Goal: Transaction & Acquisition: Purchase product/service

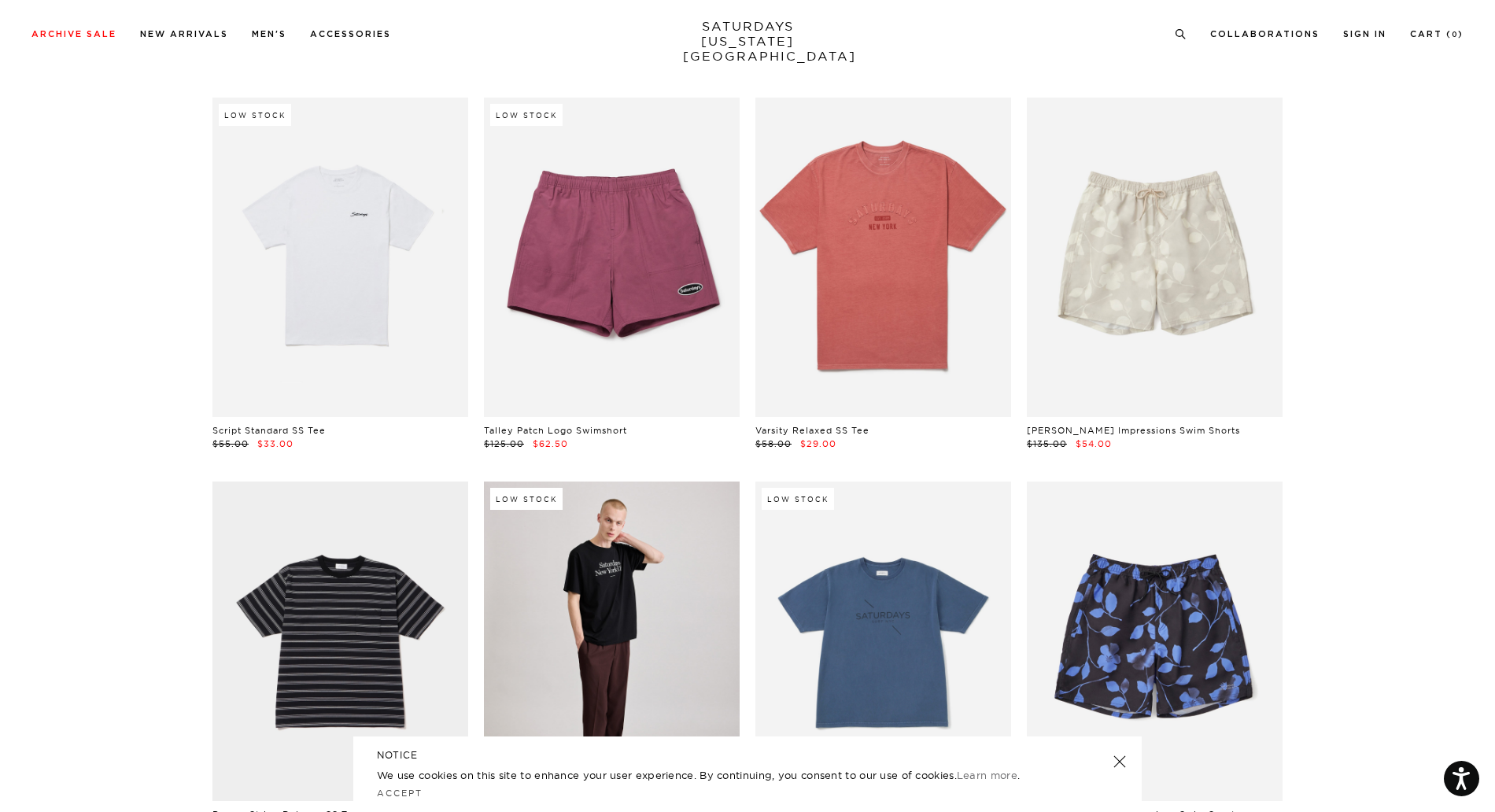
scroll to position [2360, 0]
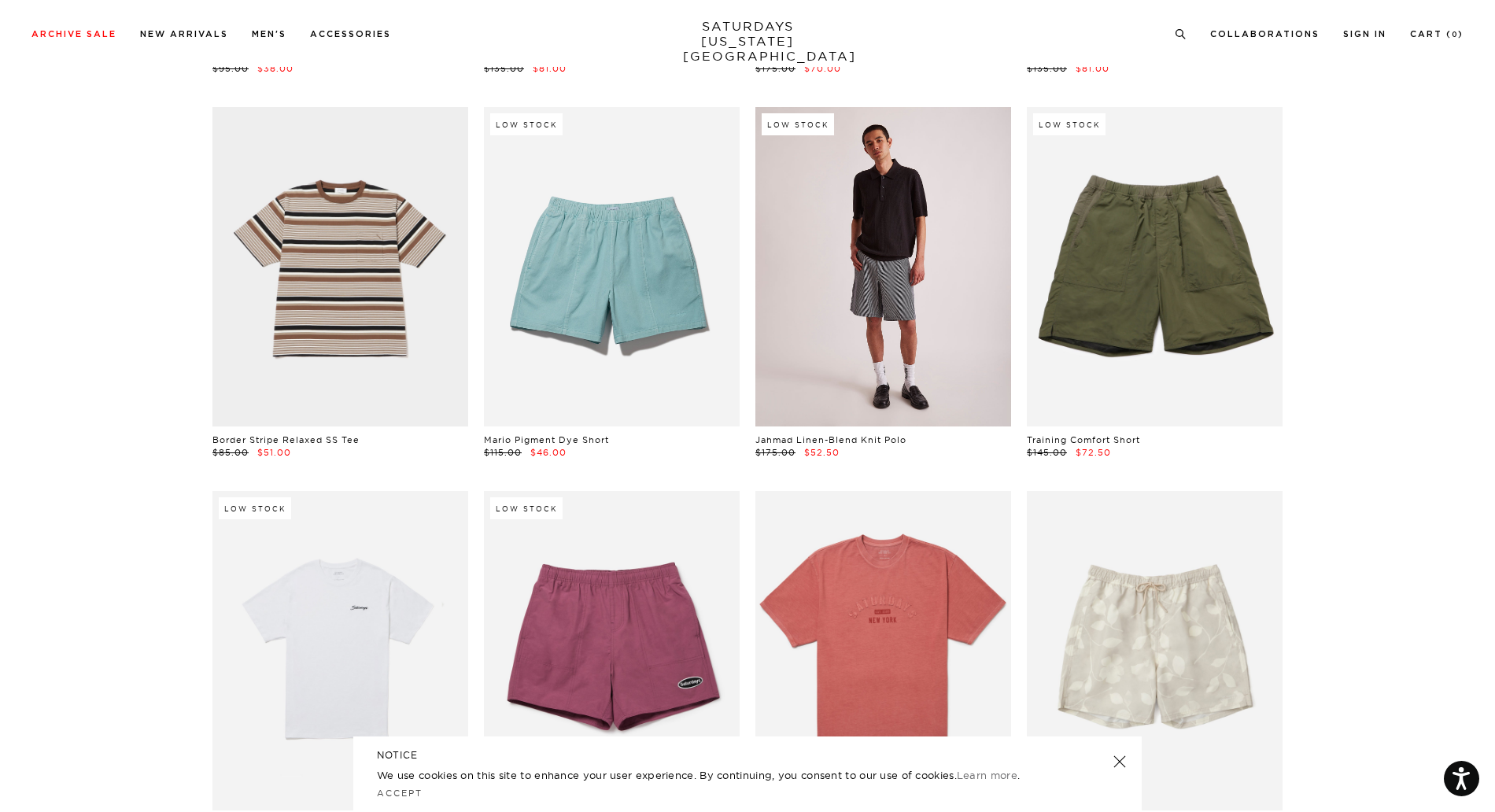
click at [907, 290] on link at bounding box center [883, 267] width 256 height 319
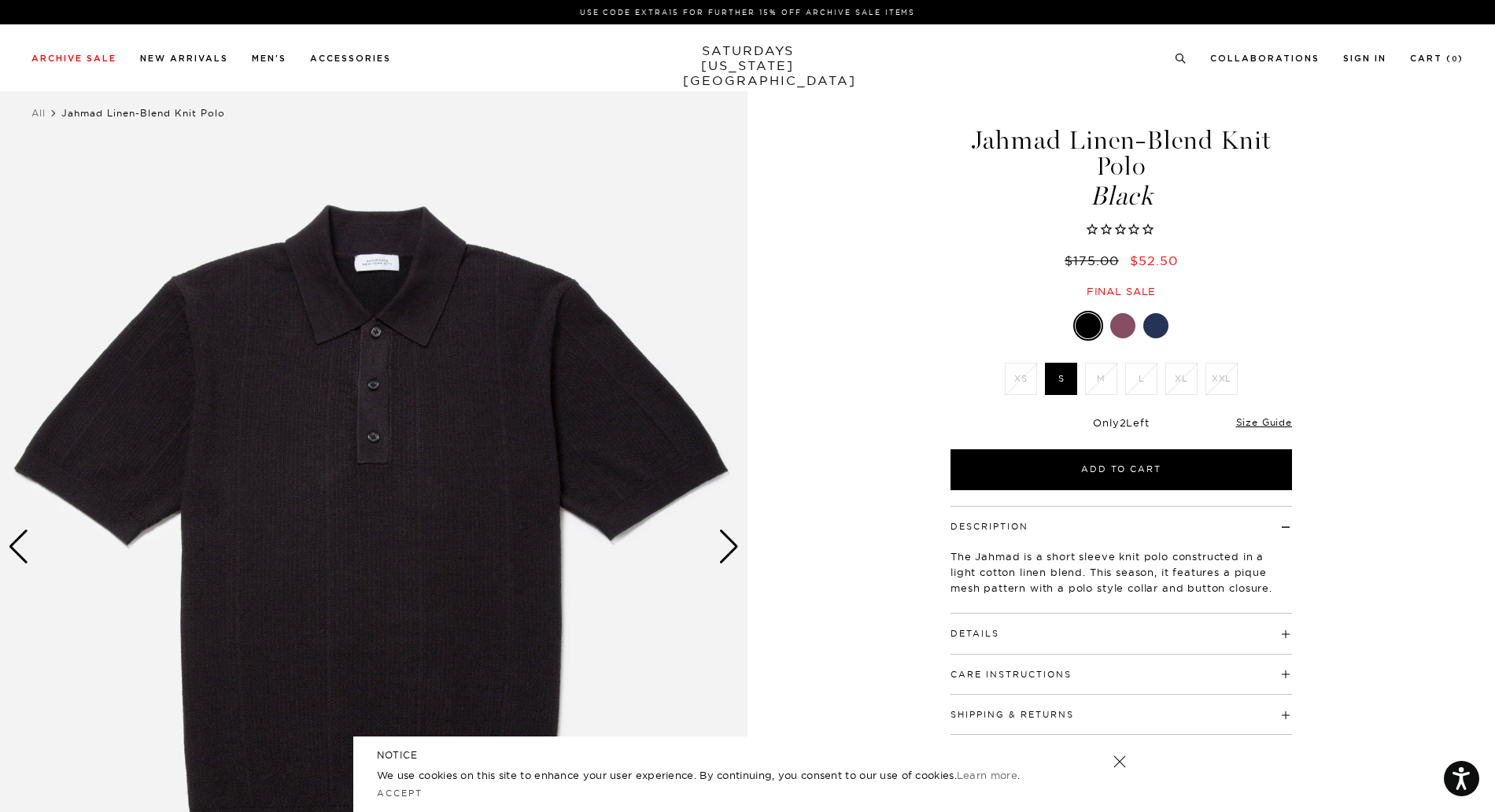
click at [721, 546] on div "Next slide" at bounding box center [730, 546] width 22 height 34
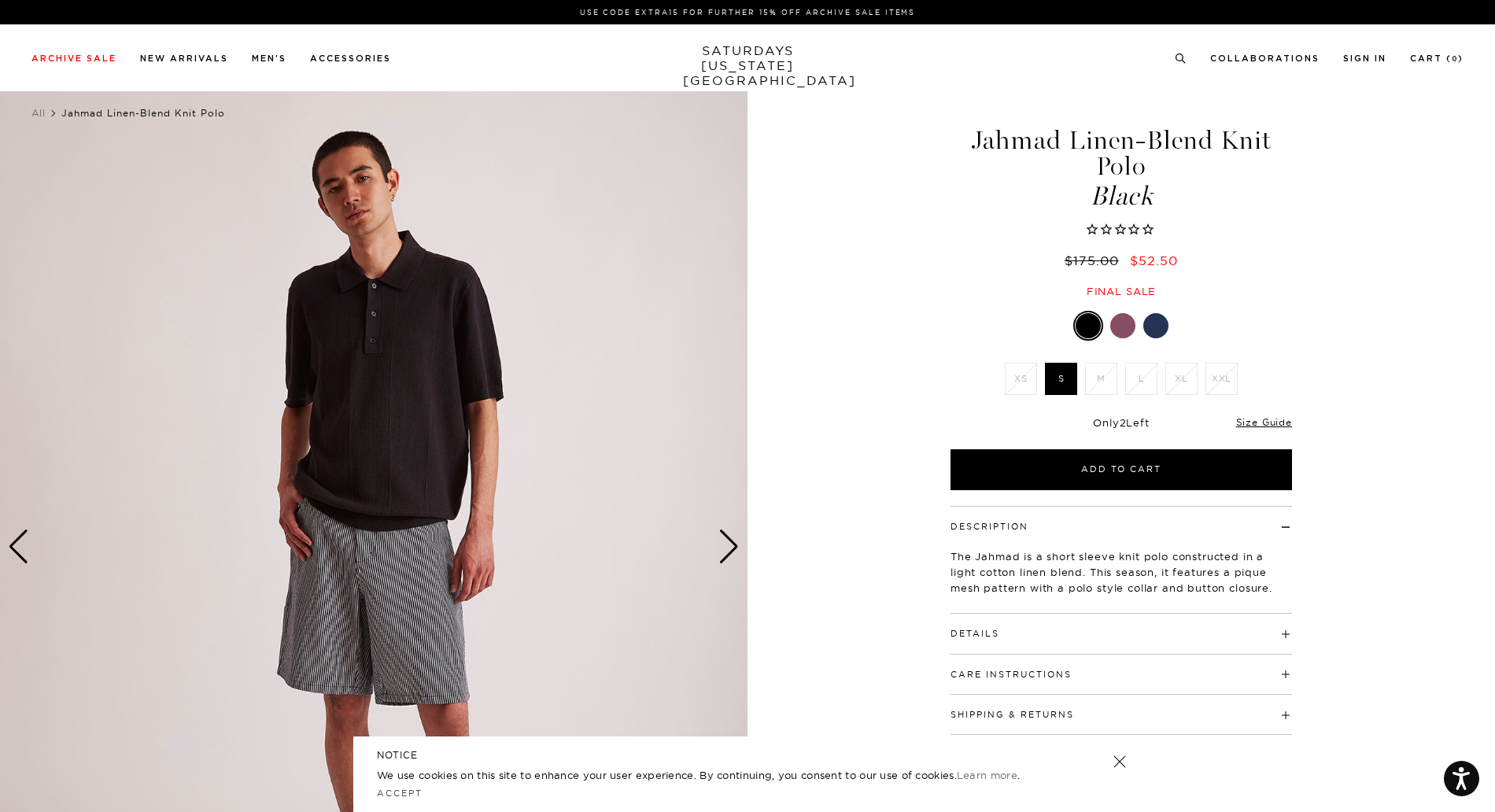
click at [721, 546] on div "Next slide" at bounding box center [730, 546] width 22 height 34
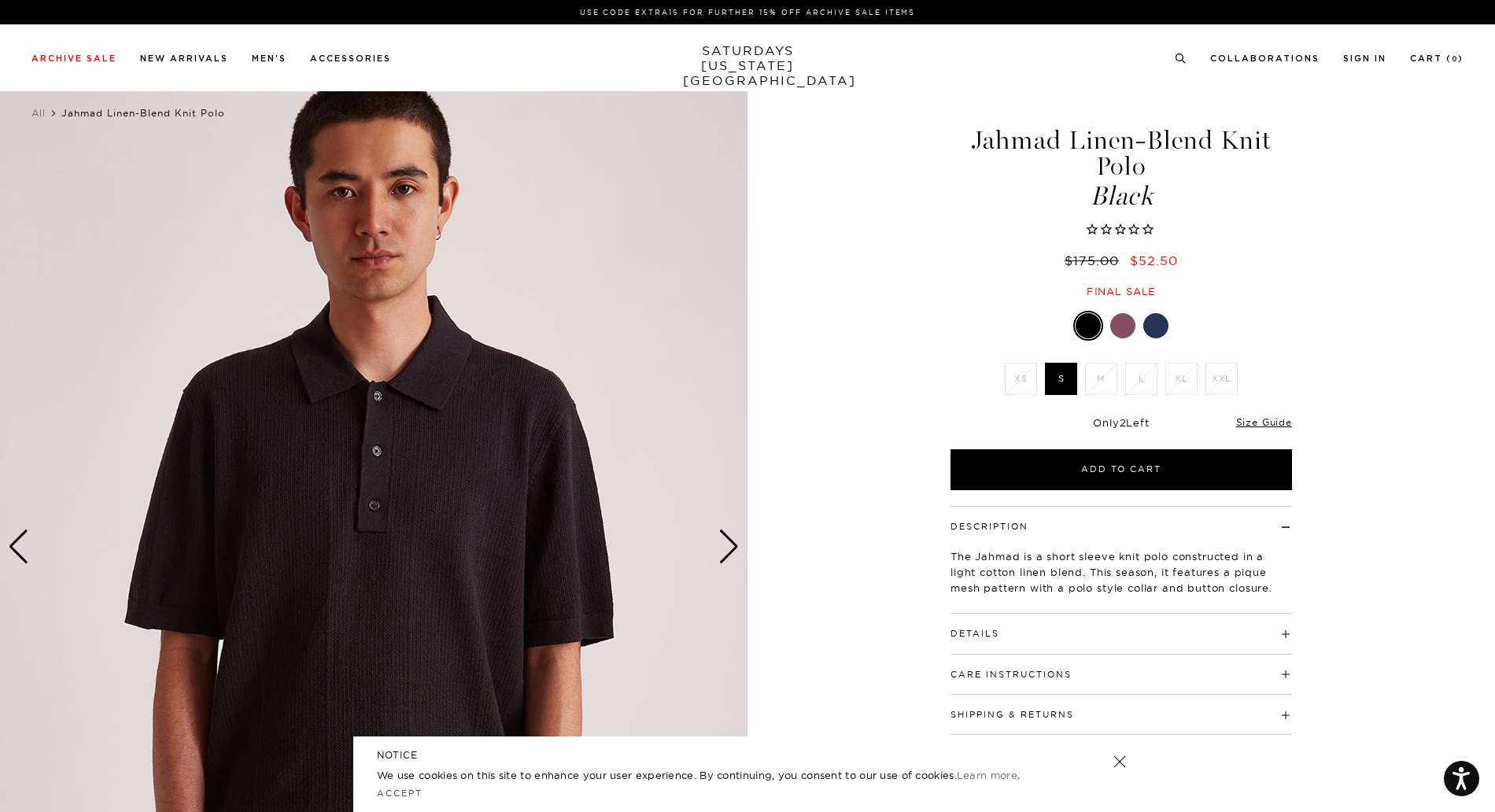
click at [721, 546] on div "Next slide" at bounding box center [730, 546] width 22 height 34
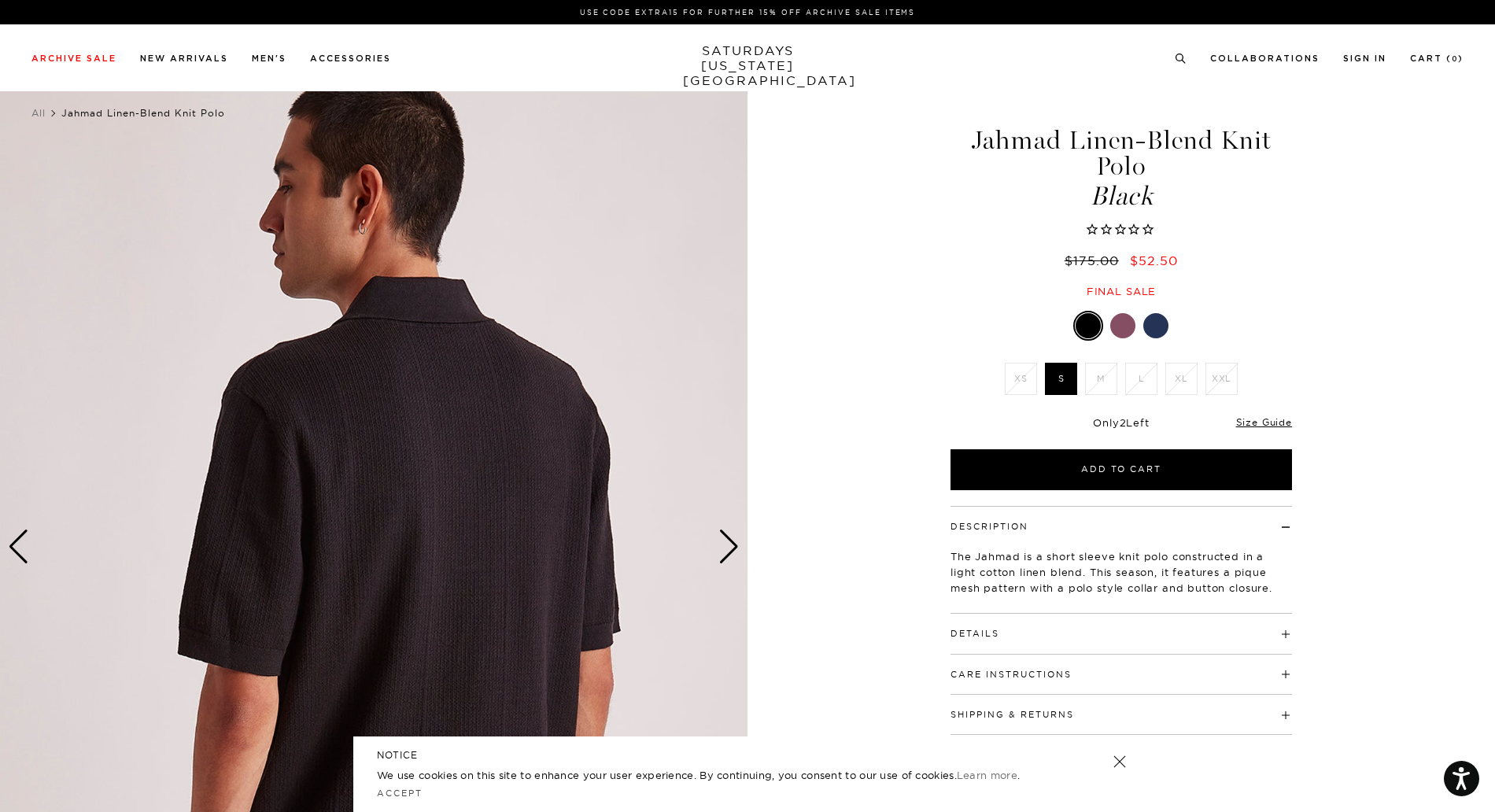
click at [721, 546] on div "Next slide" at bounding box center [730, 546] width 22 height 34
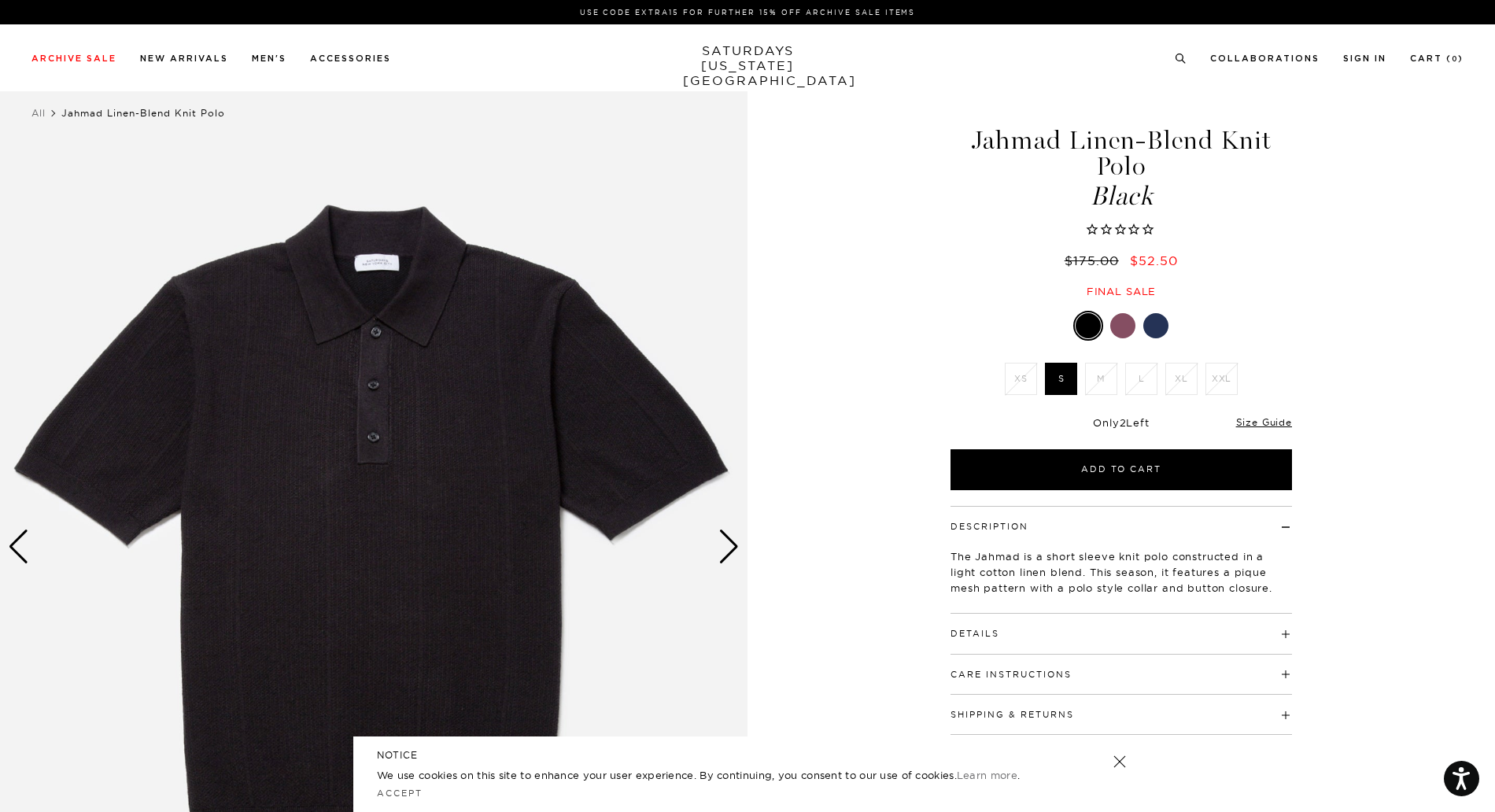
click at [721, 546] on div "Next slide" at bounding box center [730, 546] width 22 height 34
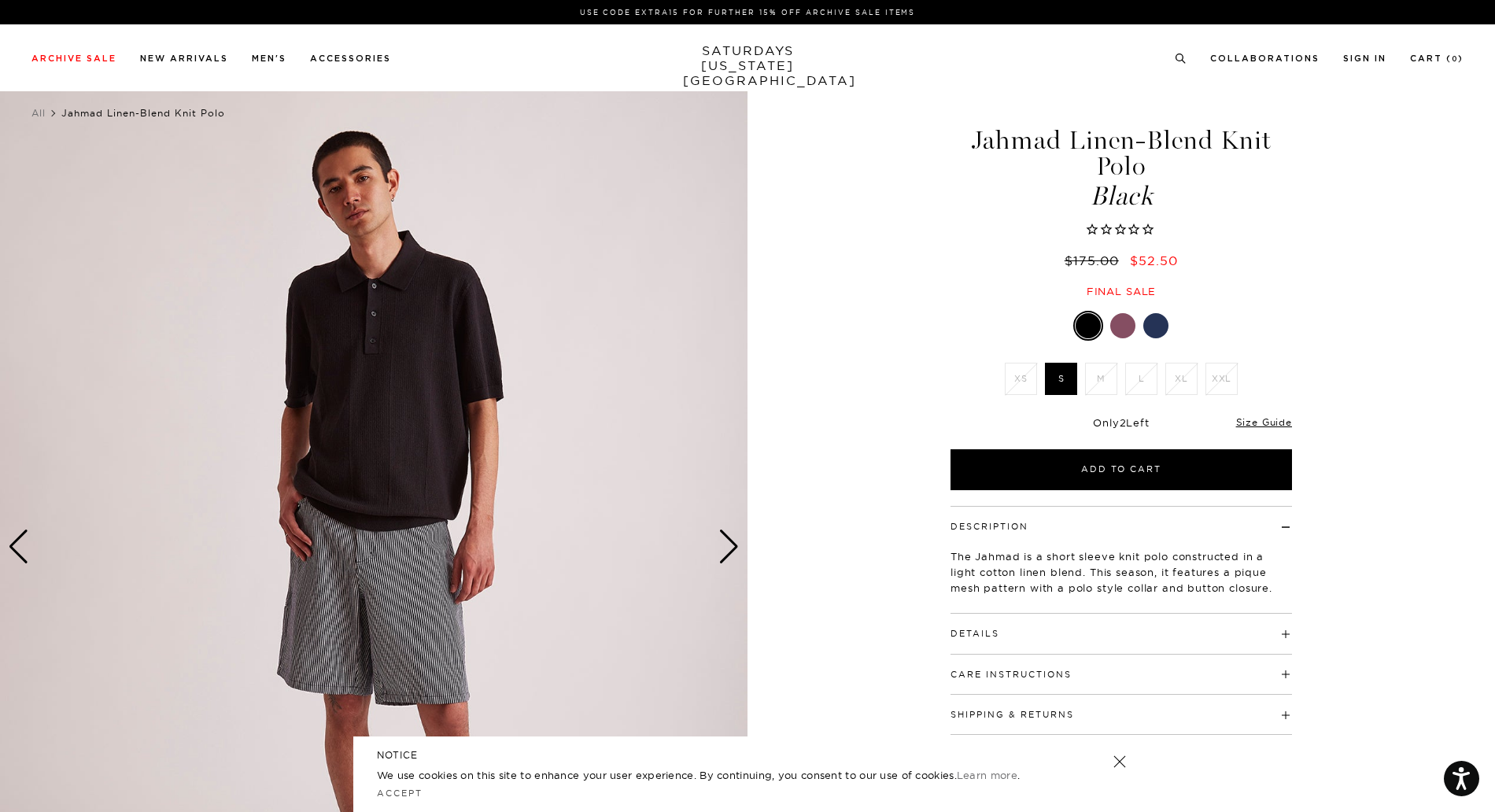
click at [883, 366] on div "2 / 4 Jahmad Linen-Blend Knit Polo Black" at bounding box center [748, 546] width 1495 height 934
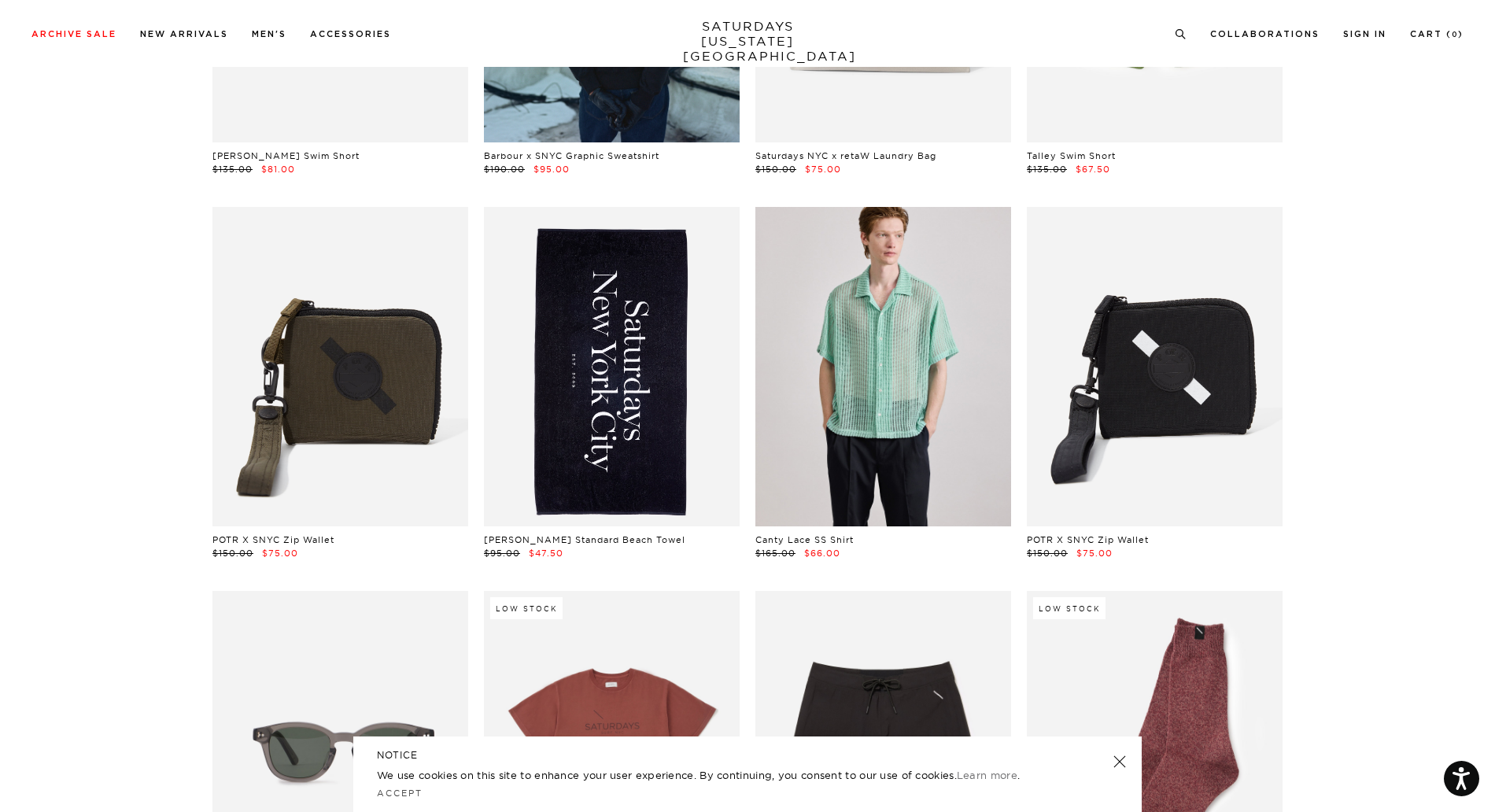
scroll to position [11364, 0]
